Goal: Task Accomplishment & Management: Use online tool/utility

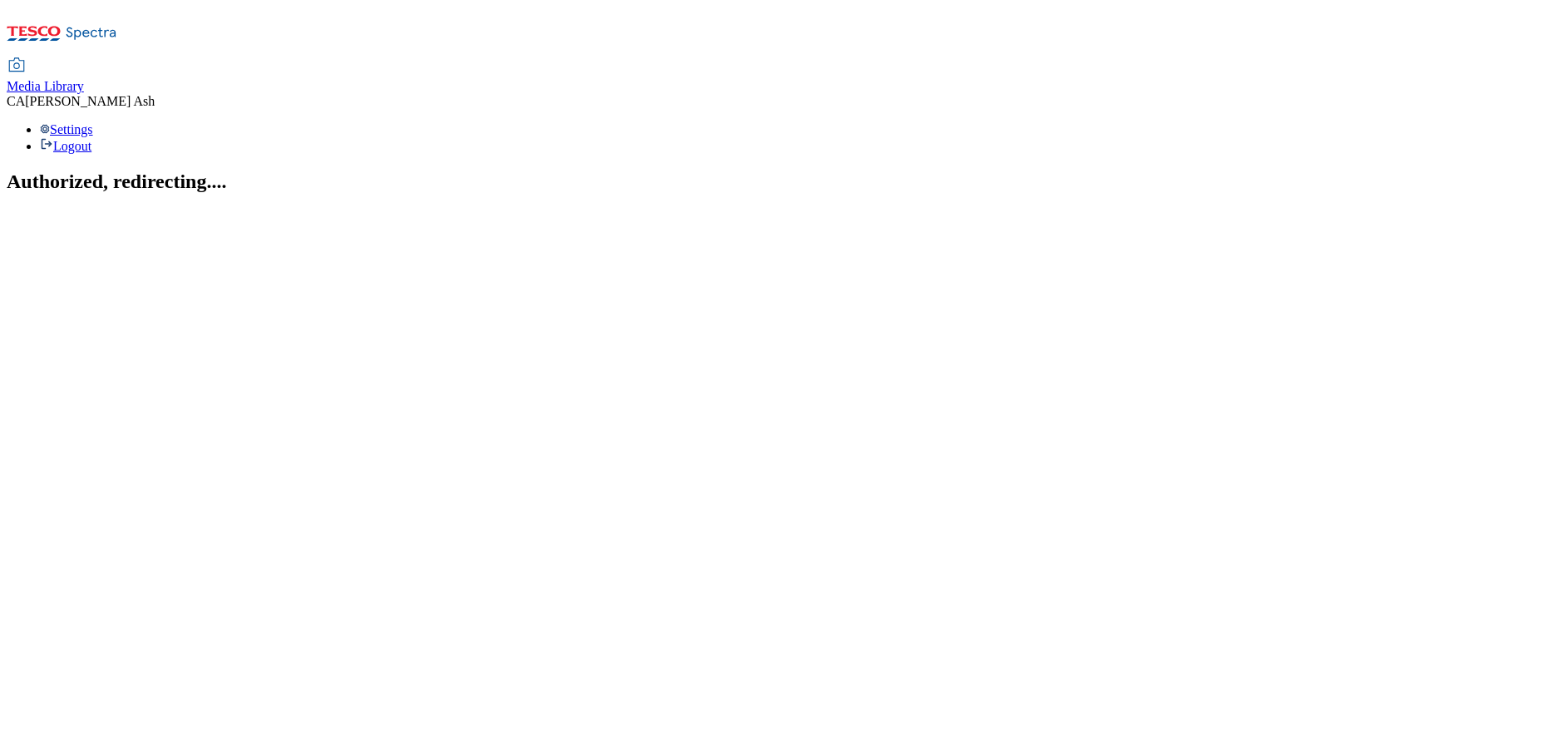
click at [84, 79] on span "Media Library" at bounding box center [45, 86] width 78 height 14
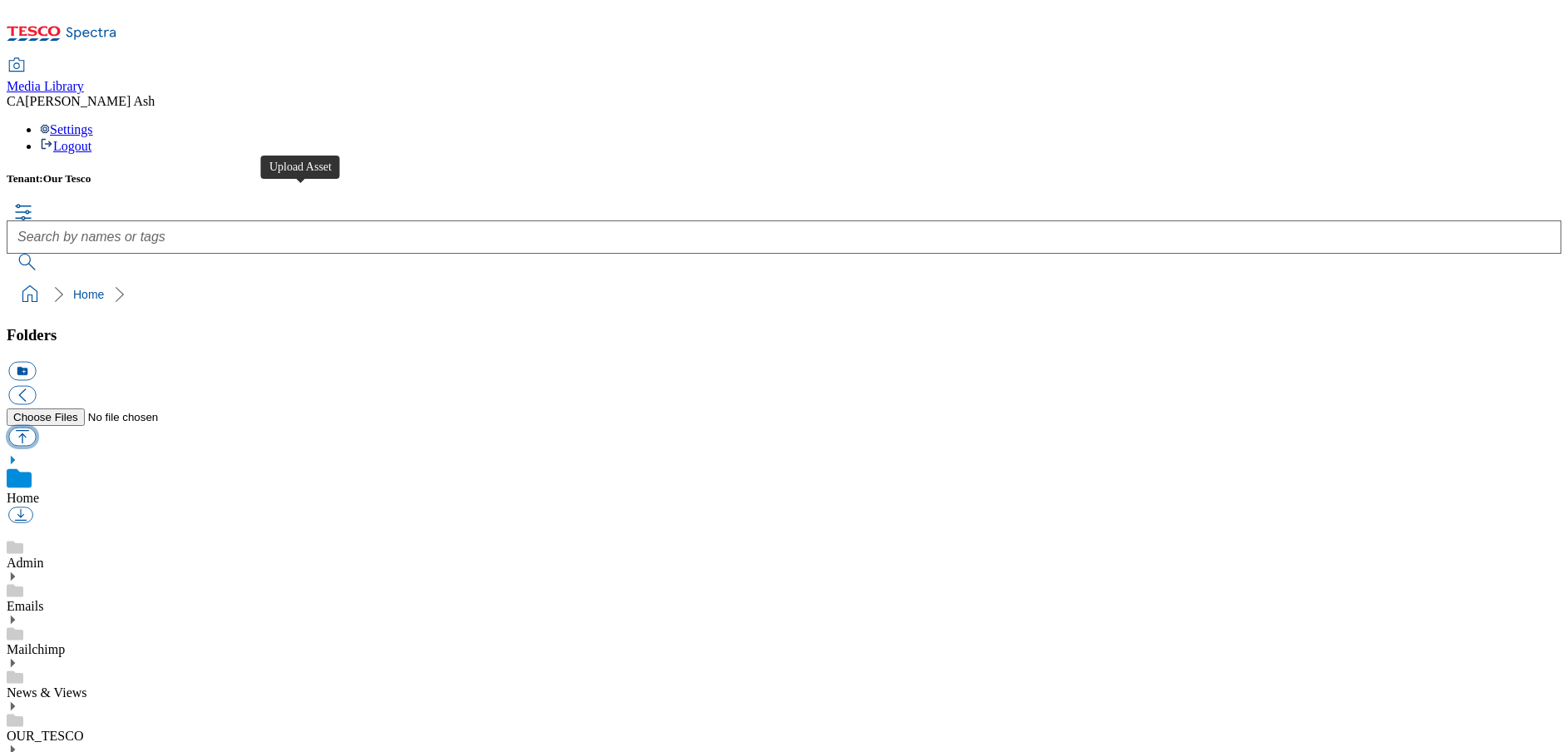
click at [36, 427] on button "button" at bounding box center [22, 436] width 27 height 19
type input "C:\fakepath\Denby Terms Conditions.pdf"
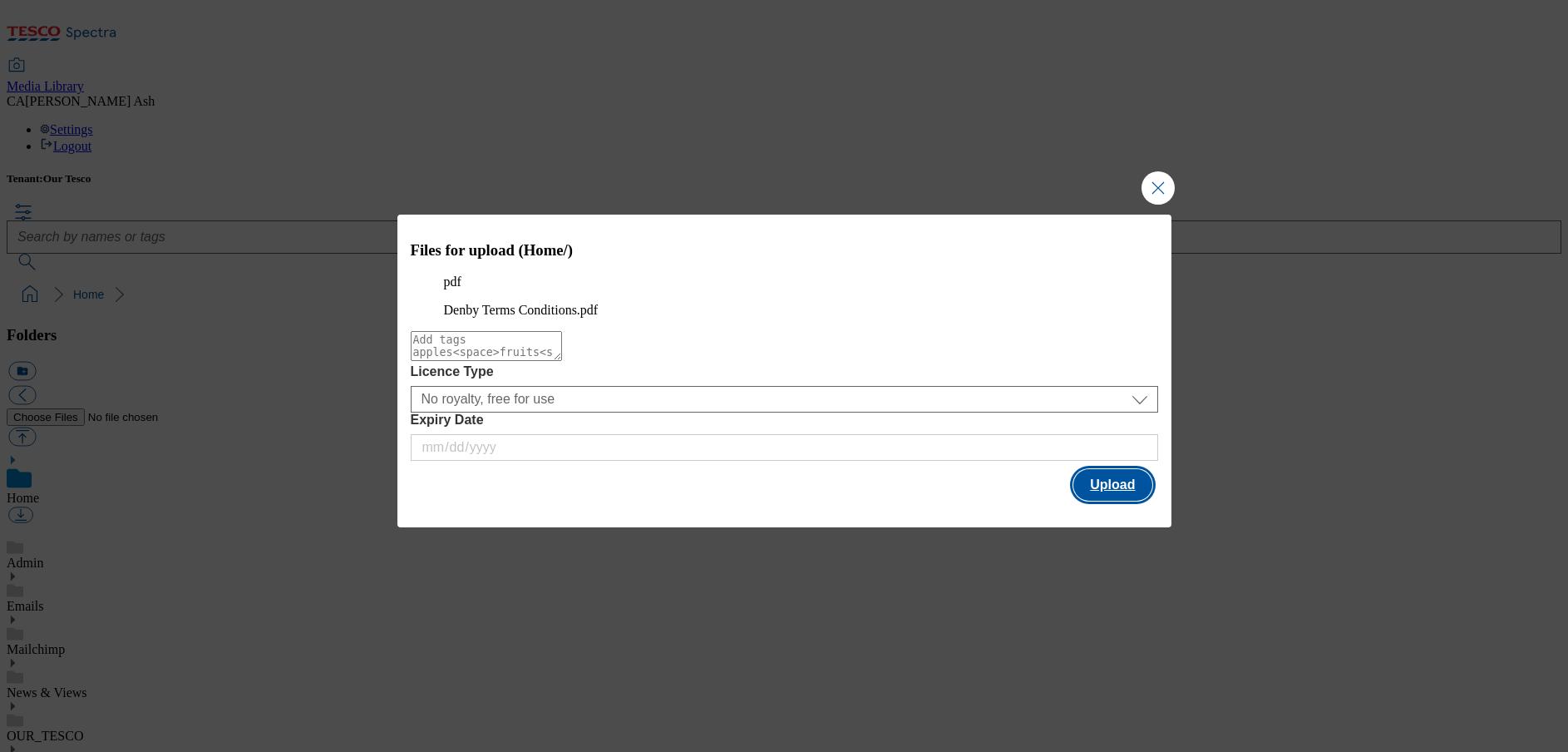
click at [1115, 500] on button "Upload" at bounding box center [1112, 484] width 78 height 31
